Goal: Task Accomplishment & Management: Manage account settings

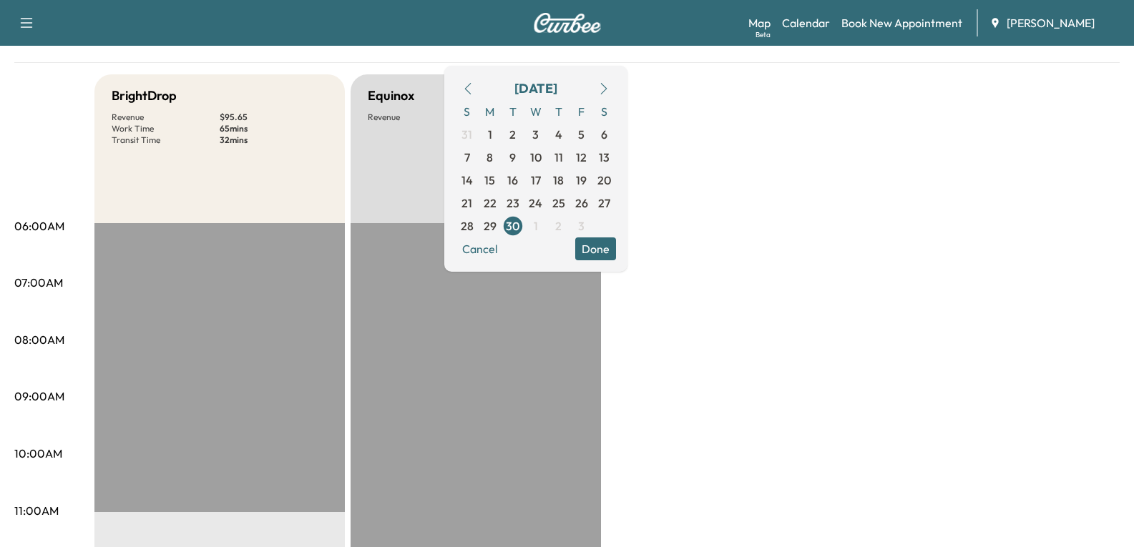
scroll to position [72, 0]
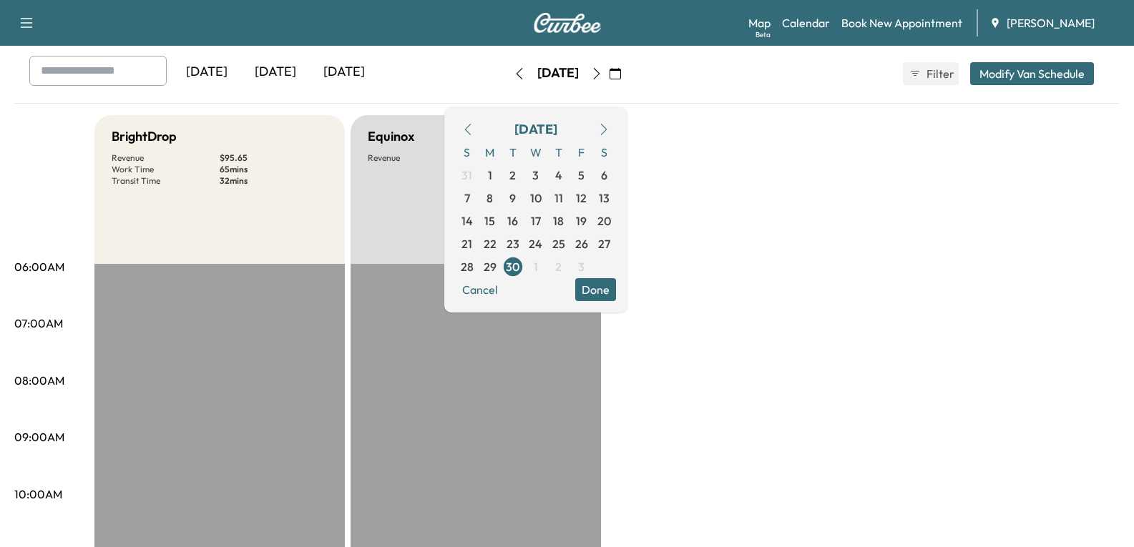
click at [285, 71] on div "[DATE]" at bounding box center [275, 72] width 69 height 33
click at [285, 70] on div "[DATE]" at bounding box center [275, 72] width 69 height 33
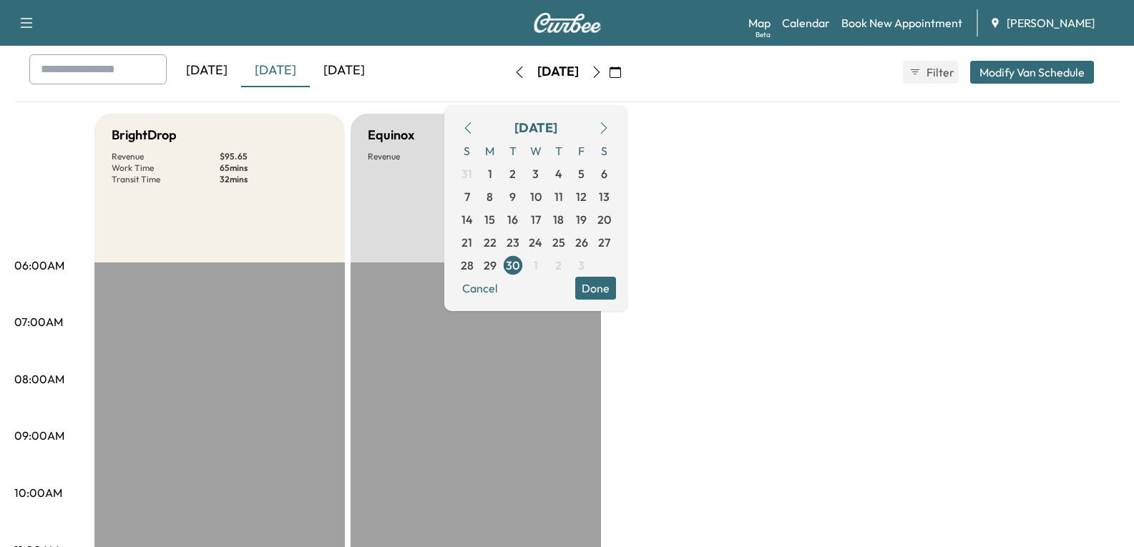
scroll to position [72, 0]
click at [356, 77] on div "[DATE]" at bounding box center [344, 72] width 69 height 33
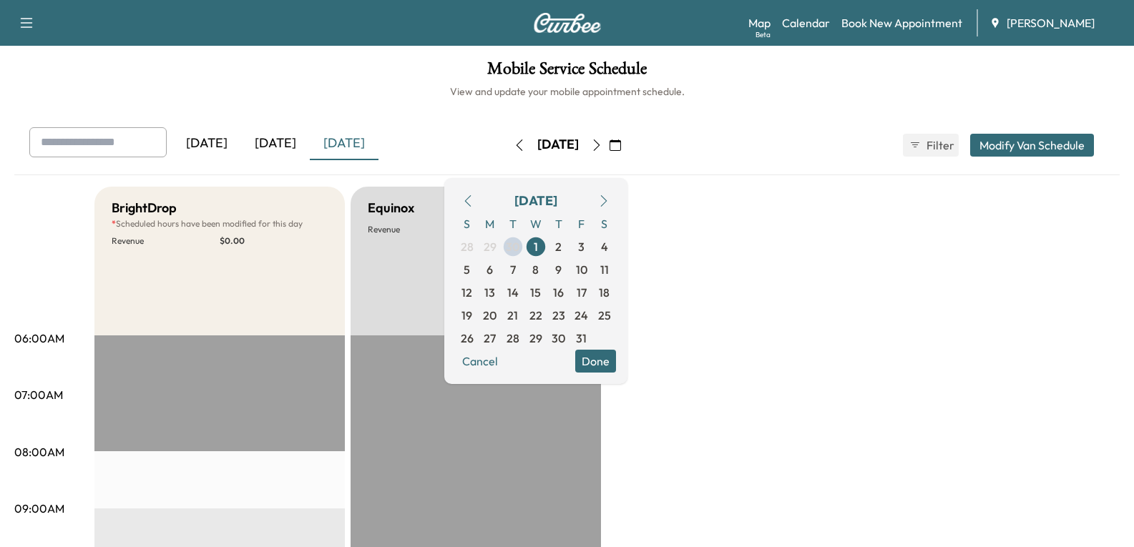
click at [602, 144] on icon "button" at bounding box center [596, 144] width 11 height 11
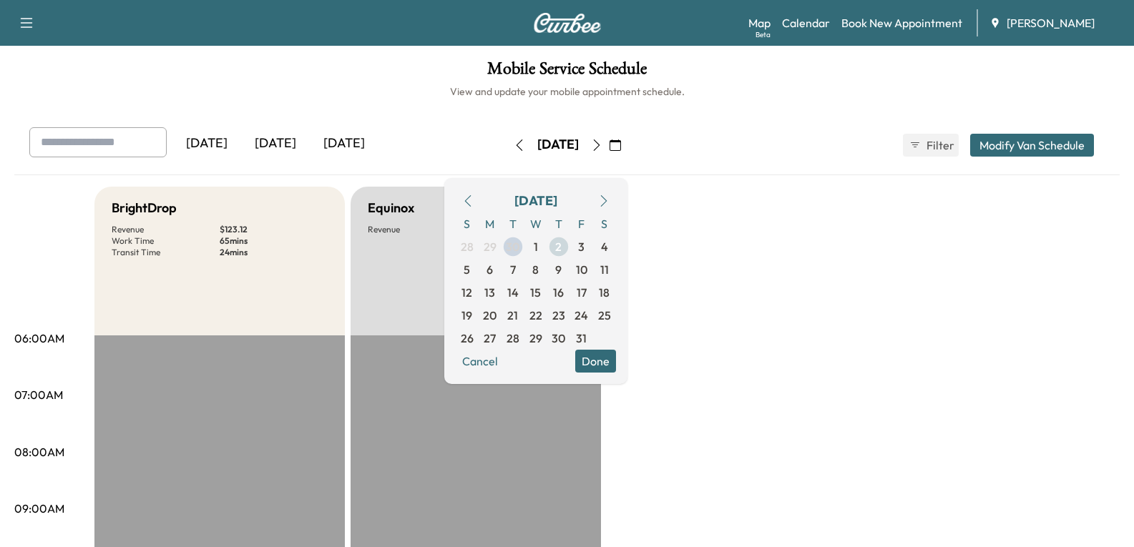
click at [561, 247] on span "2" at bounding box center [558, 246] width 6 height 17
click at [616, 362] on button "Done" at bounding box center [595, 361] width 41 height 23
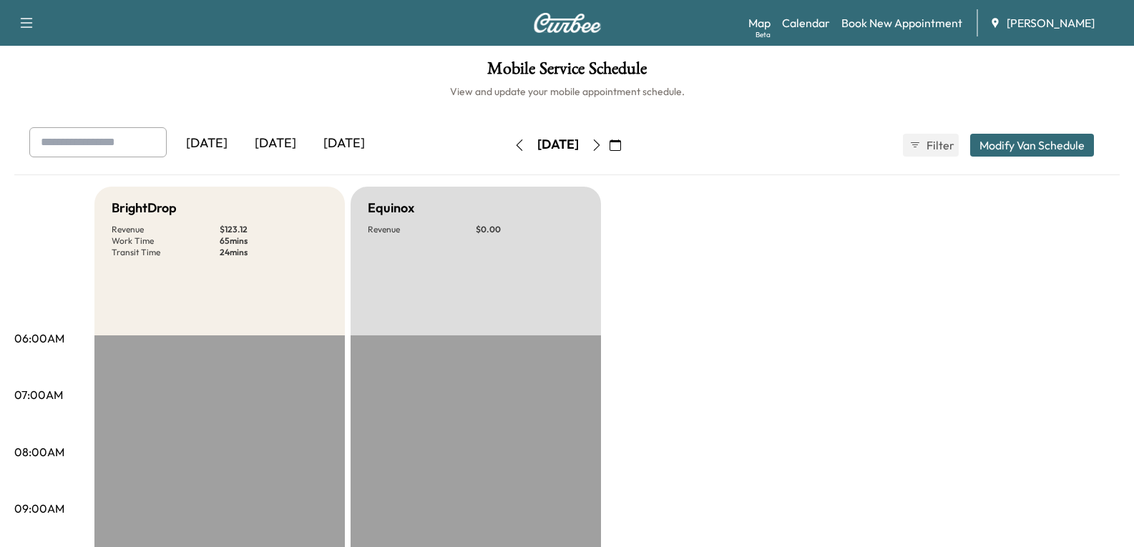
click at [514, 147] on icon "button" at bounding box center [519, 144] width 11 height 11
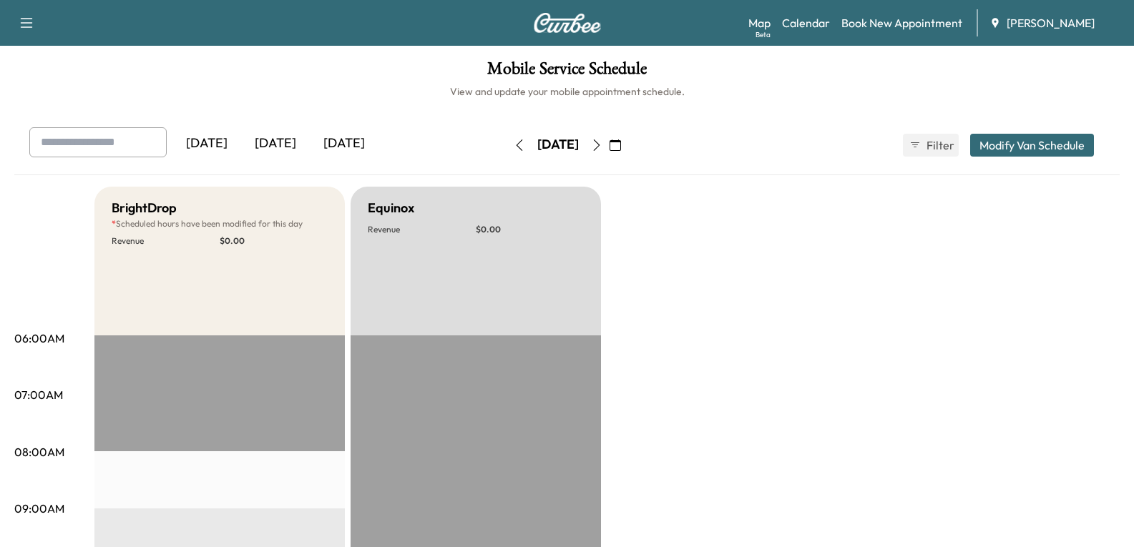
click at [602, 147] on icon "button" at bounding box center [596, 144] width 11 height 11
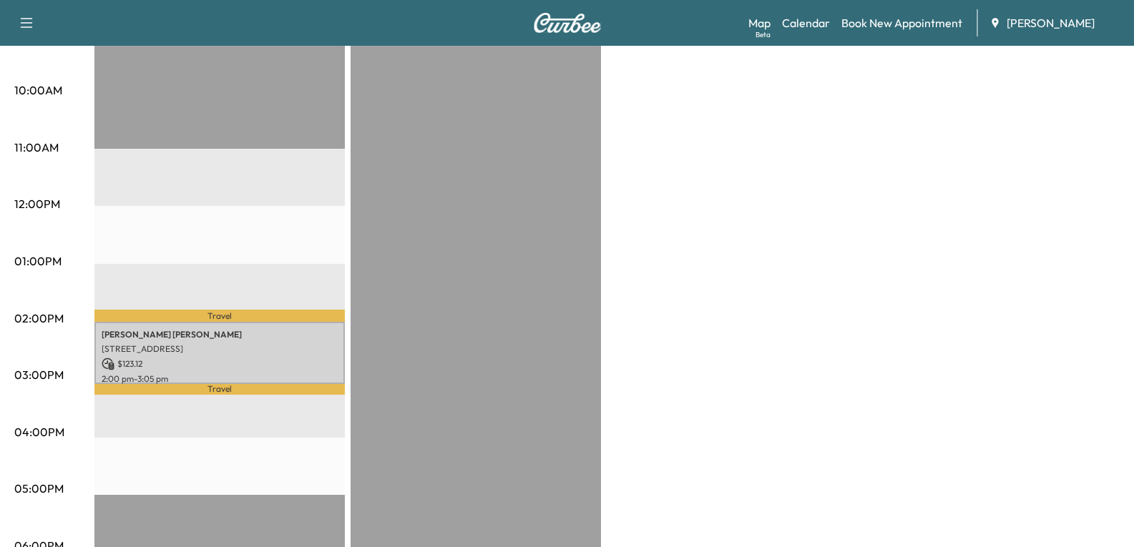
scroll to position [501, 0]
